Goal: Find specific page/section: Find specific page/section

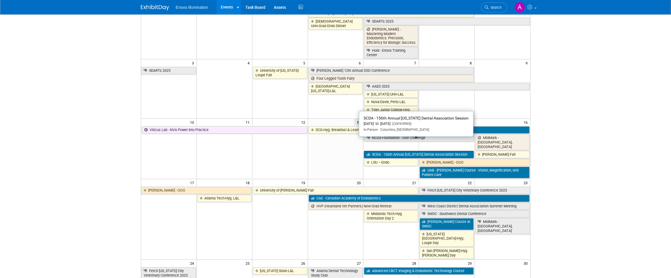
click at [415, 151] on link "SCDA - 156th Annual [US_STATE] Dental Association Session" at bounding box center [419, 154] width 110 height 7
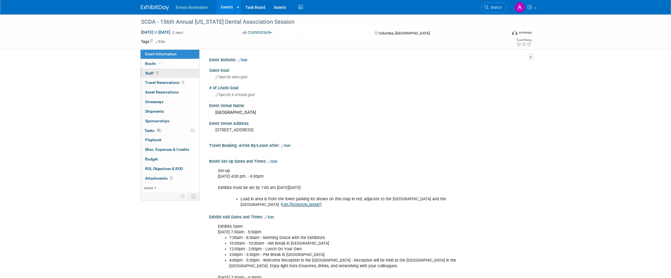
click at [160, 72] on link "1 Staff 1" at bounding box center [170, 73] width 59 height 9
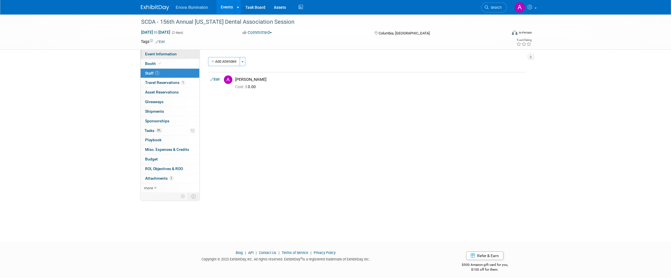
click at [160, 53] on span "Event Information" at bounding box center [161, 54] width 32 height 5
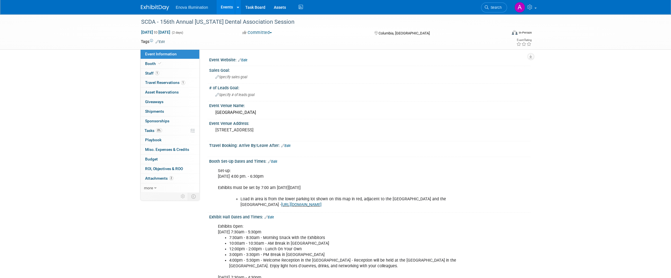
click at [146, 5] on img at bounding box center [155, 8] width 28 height 6
